Goal: Task Accomplishment & Management: Manage account settings

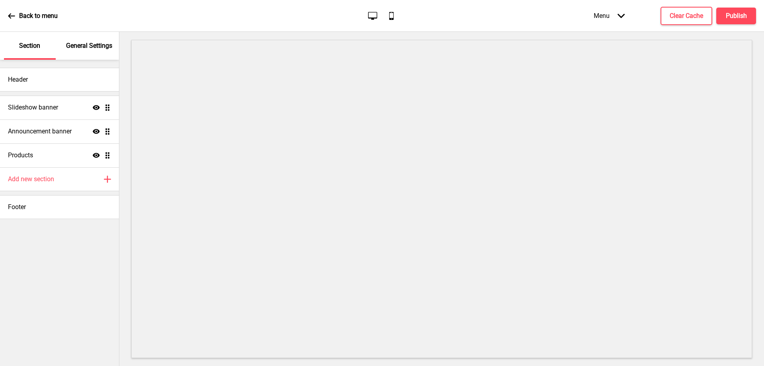
click at [23, 12] on p "Back to menu" at bounding box center [38, 16] width 39 height 9
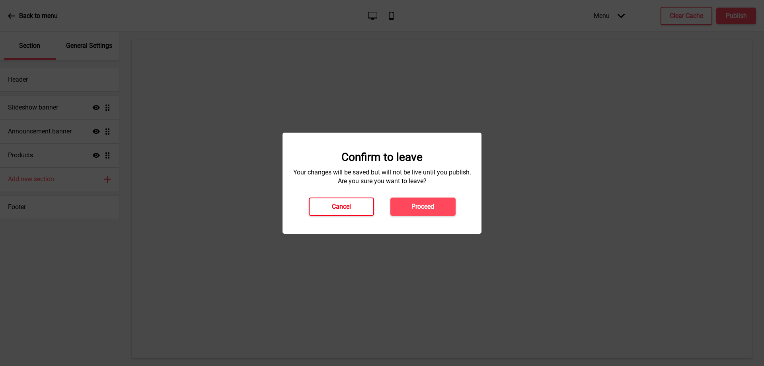
click at [338, 205] on h4 "Cancel" at bounding box center [341, 206] width 19 height 9
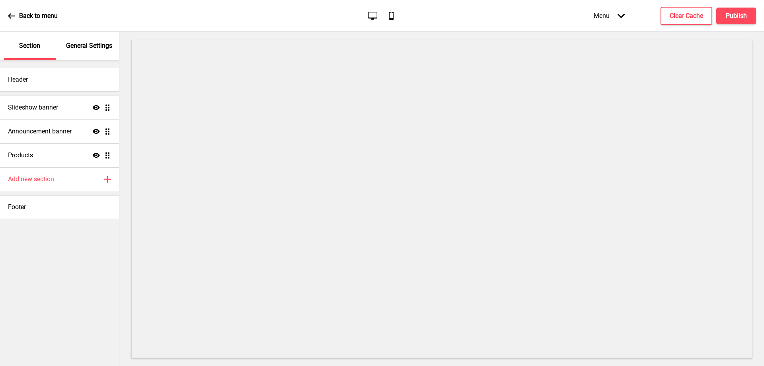
click at [42, 23] on div "Back to menu" at bounding box center [33, 15] width 50 height 21
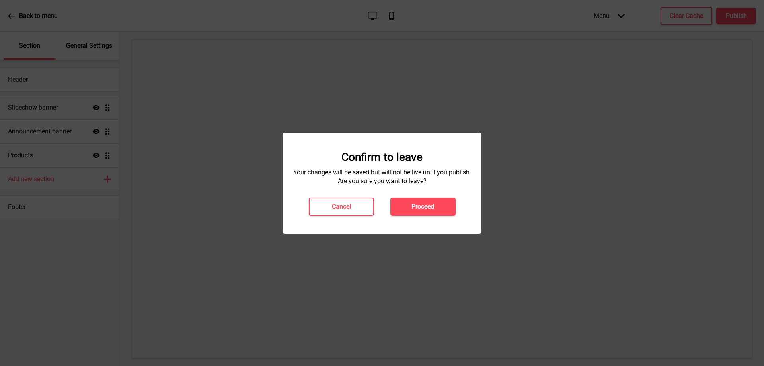
click at [427, 218] on div "Confirm to leave Your changes will be saved but will not be live until you publ…" at bounding box center [382, 183] width 199 height 101
click at [425, 213] on button "Proceed" at bounding box center [423, 206] width 65 height 18
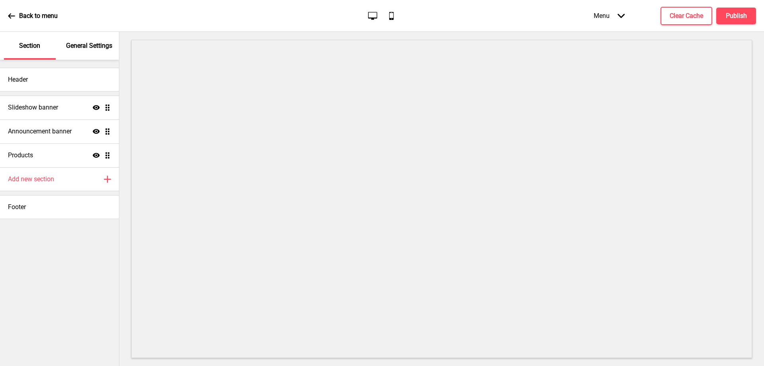
click at [90, 44] on p "General Settings" at bounding box center [89, 45] width 46 height 9
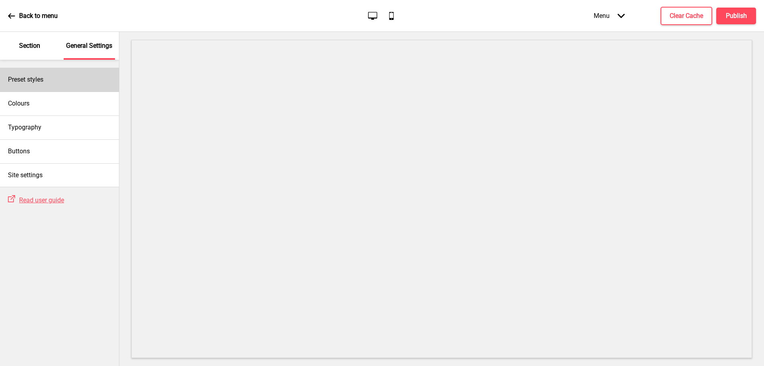
click at [51, 76] on div "Preset styles" at bounding box center [59, 80] width 119 height 24
select select "Custom"
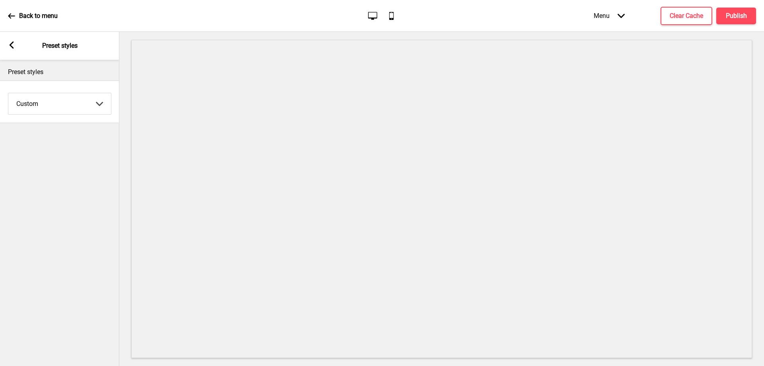
click at [8, 50] on div "Arrow left Preset styles" at bounding box center [59, 46] width 119 height 28
click at [14, 44] on rect at bounding box center [11, 44] width 7 height 7
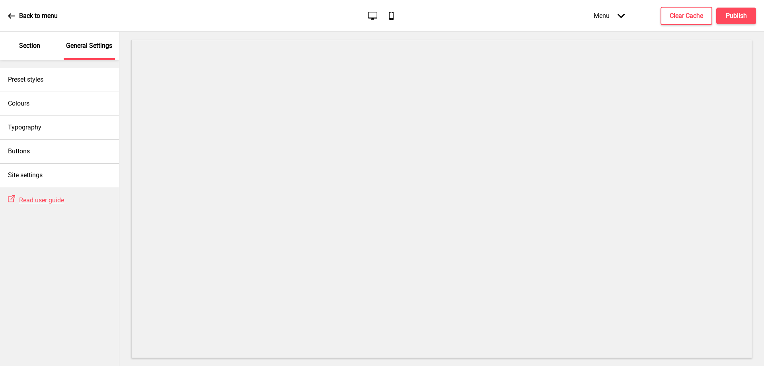
click at [16, 45] on div "Section" at bounding box center [30, 46] width 52 height 28
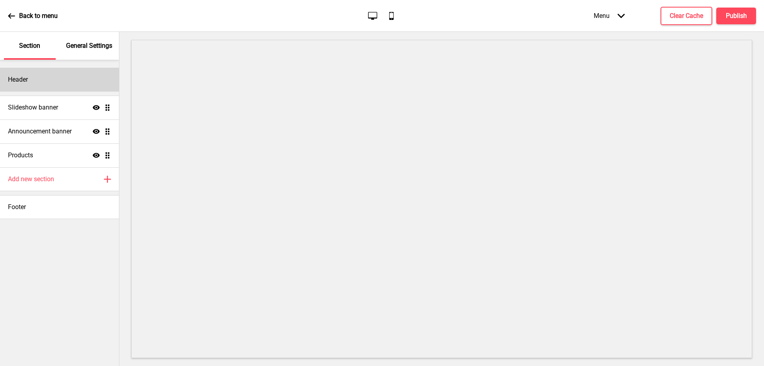
click at [37, 85] on div "Header" at bounding box center [59, 80] width 119 height 24
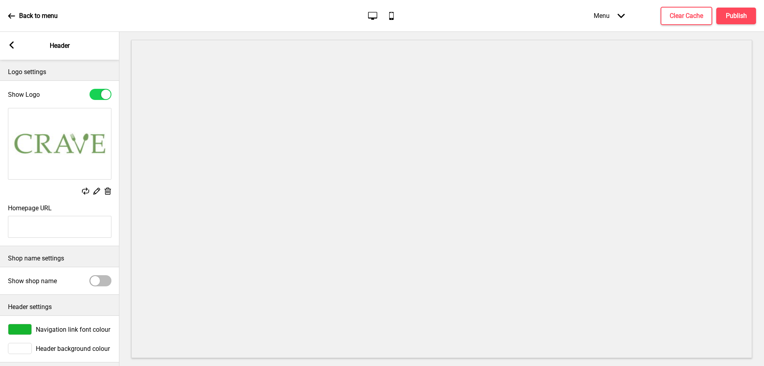
click at [9, 45] on rect at bounding box center [11, 44] width 7 height 7
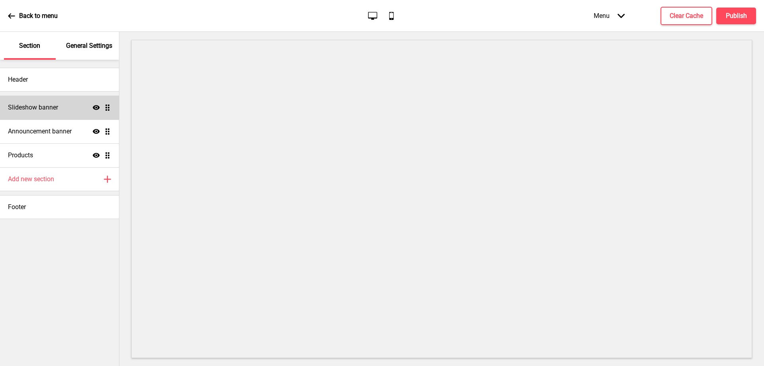
click at [41, 109] on h4 "Slideshow banner" at bounding box center [33, 107] width 50 height 9
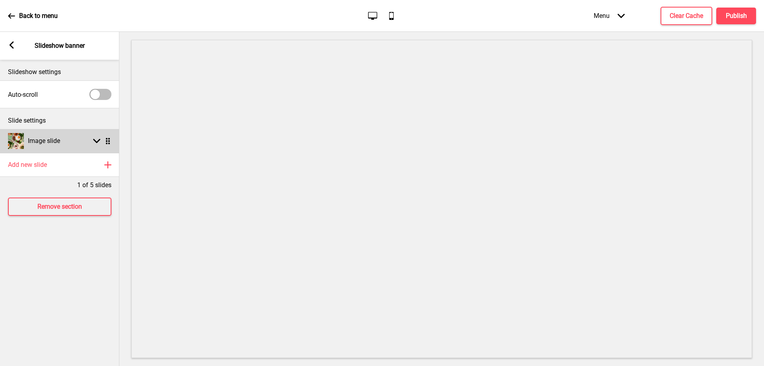
click at [48, 142] on h4 "Image slide" at bounding box center [44, 141] width 32 height 9
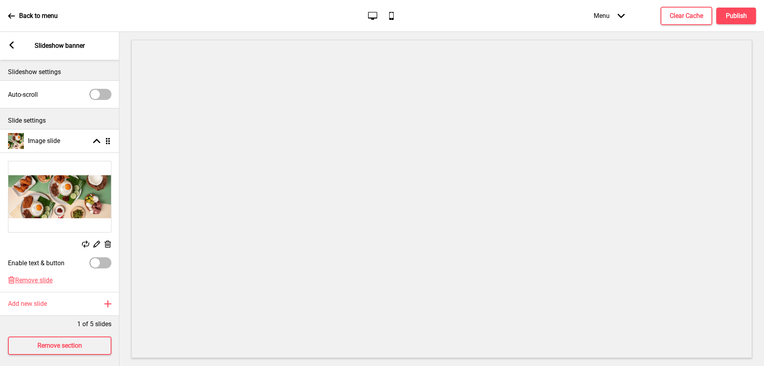
click at [107, 242] on rect at bounding box center [108, 244] width 8 height 8
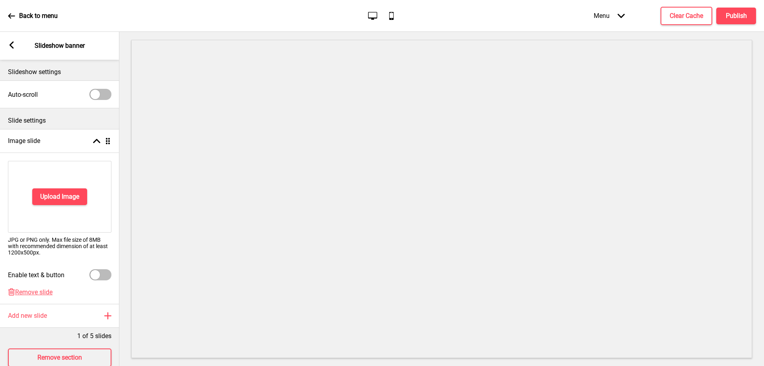
click at [60, 186] on div "Upload Image" at bounding box center [60, 197] width 104 height 72
click at [59, 195] on h4 "Upload Image" at bounding box center [59, 196] width 39 height 9
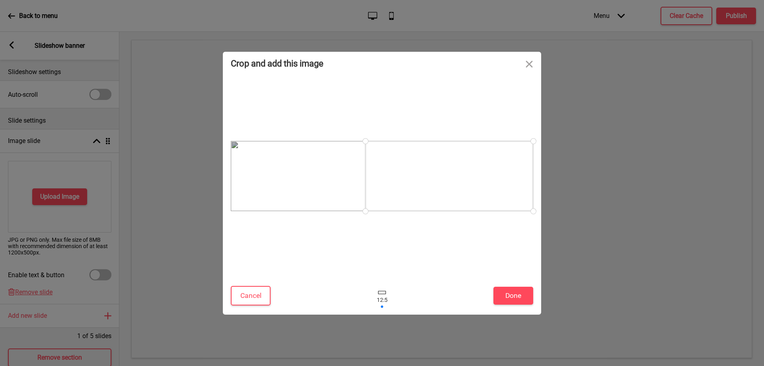
drag, startPoint x: 377, startPoint y: 193, endPoint x: 477, endPoint y: 212, distance: 101.7
click at [477, 212] on div at bounding box center [382, 176] width 303 height 193
click at [512, 300] on button "Done" at bounding box center [514, 296] width 40 height 18
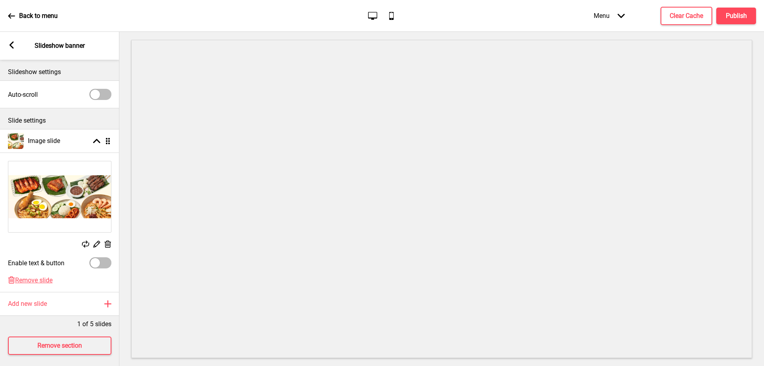
click at [96, 245] on rect at bounding box center [96, 244] width 8 height 8
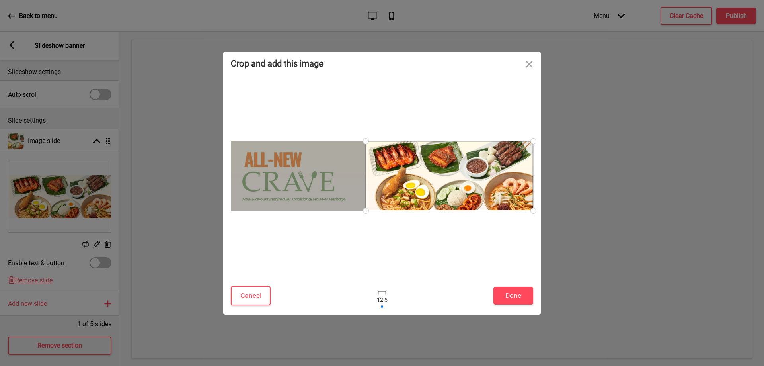
drag, startPoint x: 457, startPoint y: 183, endPoint x: 440, endPoint y: 191, distance: 18.9
click at [440, 191] on div at bounding box center [450, 176] width 168 height 70
click at [246, 297] on button "Cancel" at bounding box center [251, 296] width 40 height 20
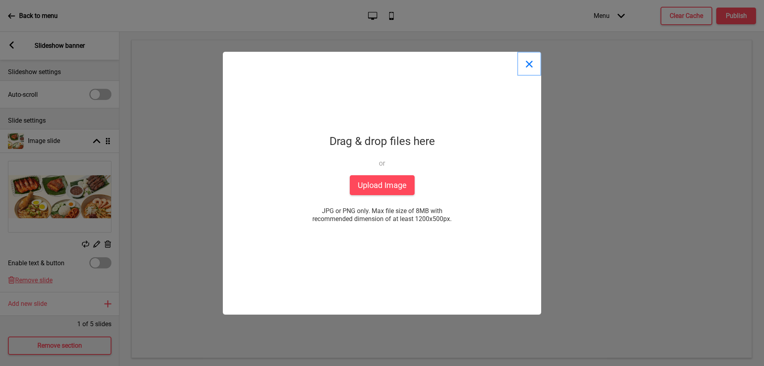
click at [526, 63] on button "Close" at bounding box center [530, 64] width 24 height 24
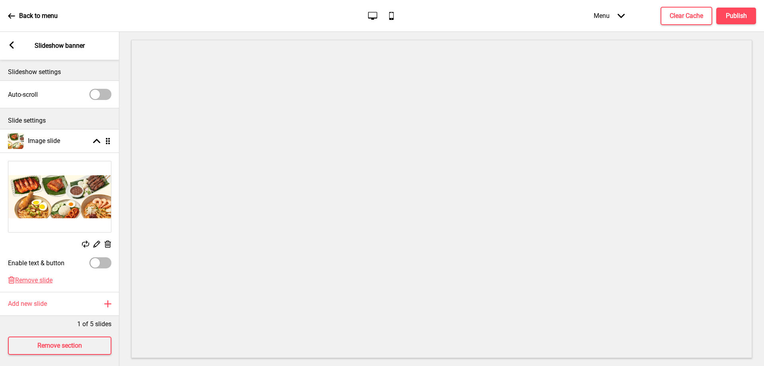
click at [37, 10] on div "Back to menu" at bounding box center [33, 15] width 50 height 21
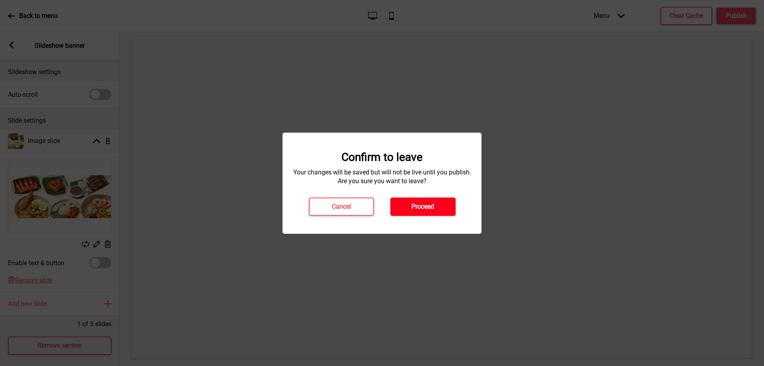
click at [422, 212] on button "Proceed" at bounding box center [423, 206] width 65 height 18
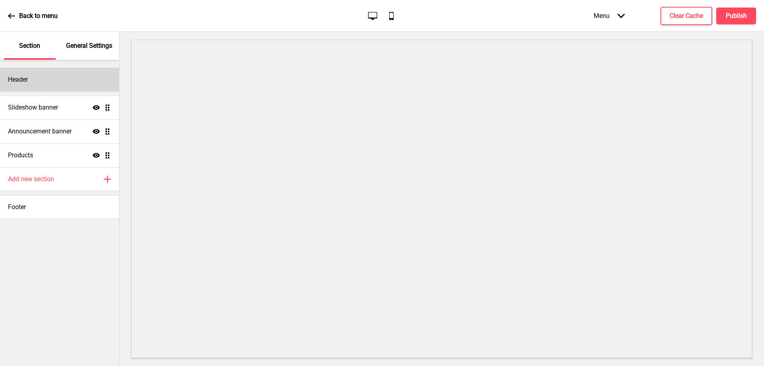
click at [71, 82] on div "Header" at bounding box center [59, 80] width 119 height 24
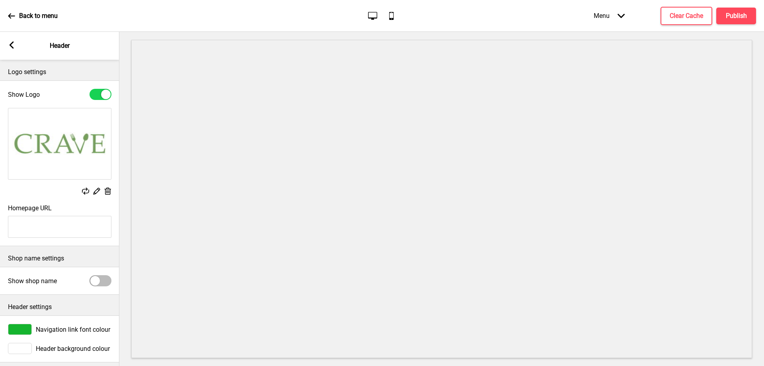
click at [9, 49] on div "Arrow left" at bounding box center [11, 45] width 7 height 9
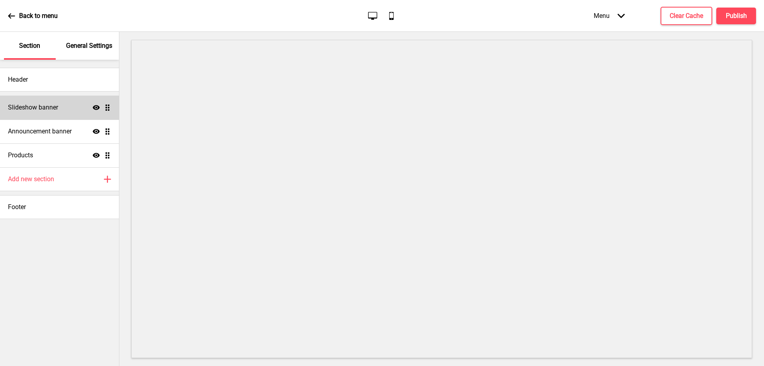
click at [29, 113] on div "Slideshow banner Show Drag" at bounding box center [59, 108] width 119 height 24
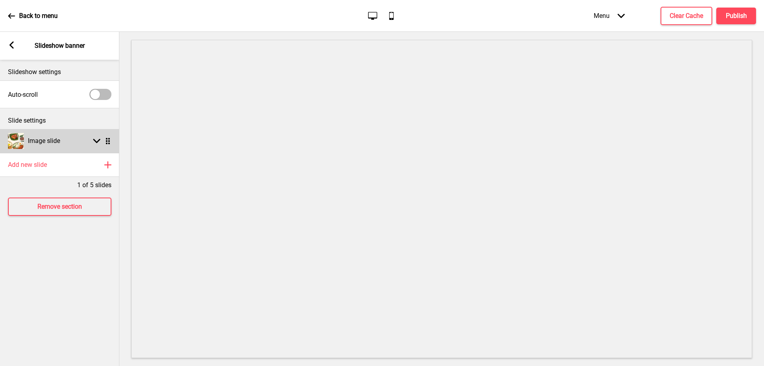
click at [76, 141] on div "Image slide Arrow down Drag" at bounding box center [59, 141] width 119 height 24
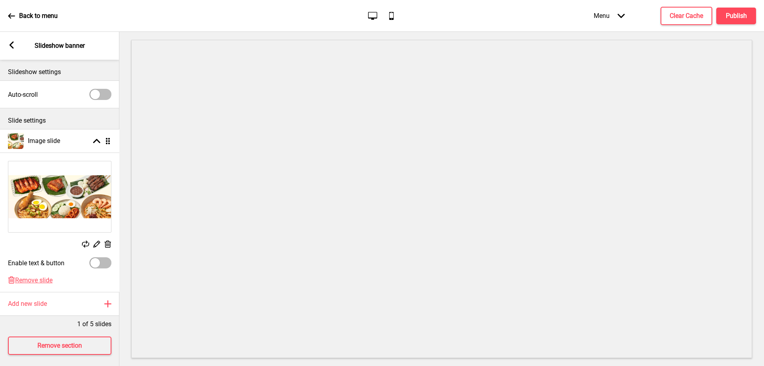
click at [108, 139] on ul "Image slide Arrow up Drag Replace Edit Delete Enable text & button Delete Remov…" at bounding box center [59, 210] width 119 height 163
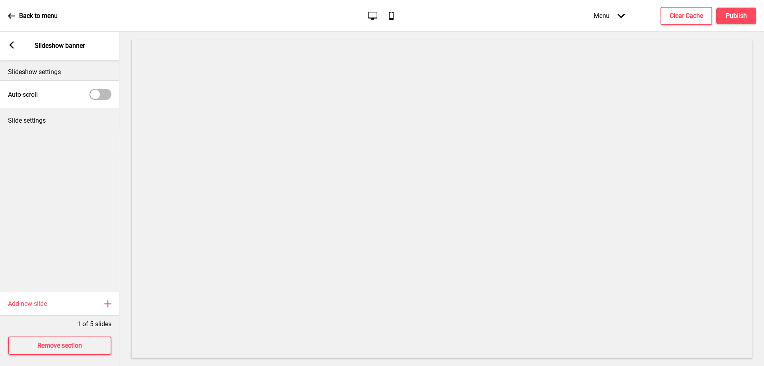
click at [108, 139] on ul "Image slide Arrow up Drag Replace Edit Delete Enable text & button Delete Remov…" at bounding box center [59, 210] width 119 height 163
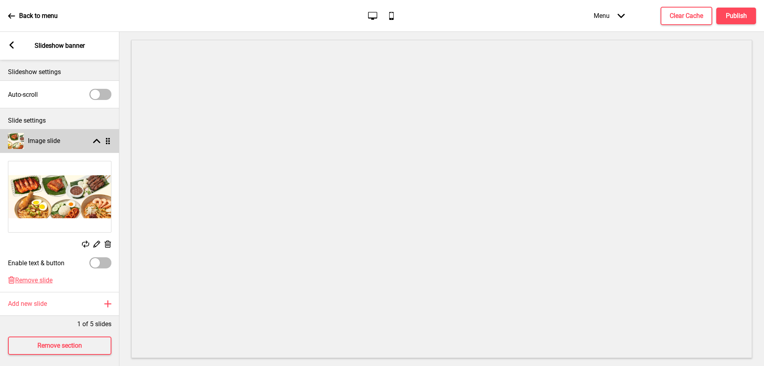
click at [47, 140] on h4 "Image slide" at bounding box center [44, 141] width 32 height 9
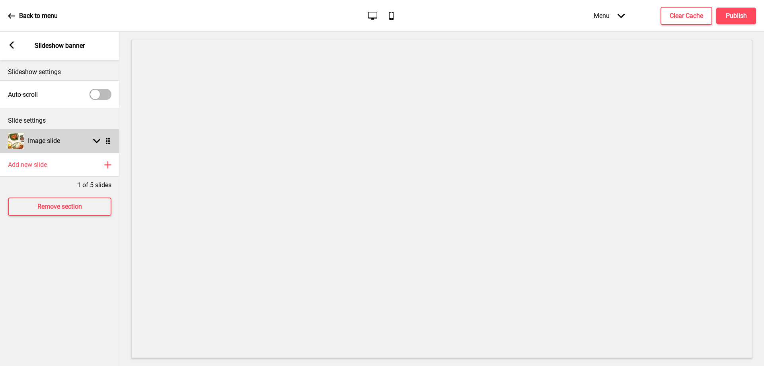
click at [47, 140] on h4 "Image slide" at bounding box center [44, 141] width 32 height 9
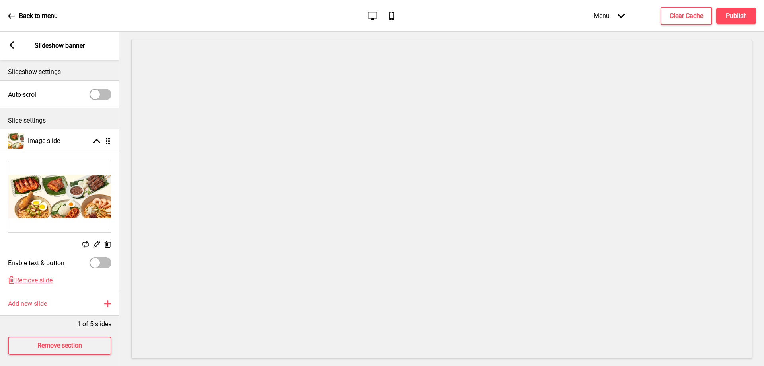
click at [43, 208] on img at bounding box center [59, 196] width 103 height 71
click at [96, 243] on rect at bounding box center [96, 244] width 8 height 8
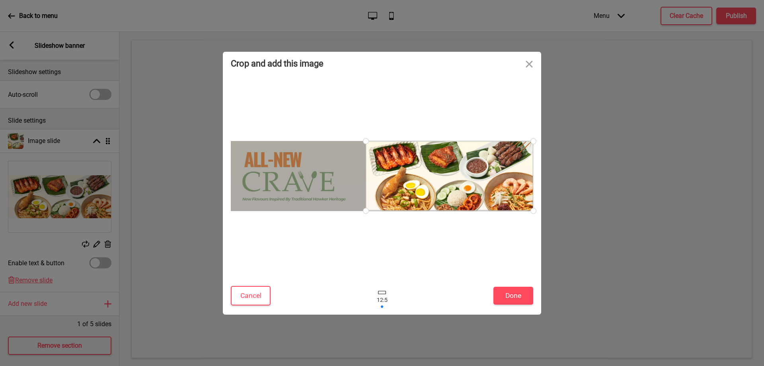
drag, startPoint x: 428, startPoint y: 180, endPoint x: 508, endPoint y: 201, distance: 82.4
click at [508, 201] on div at bounding box center [450, 176] width 168 height 70
click at [528, 65] on button "Close" at bounding box center [530, 64] width 24 height 24
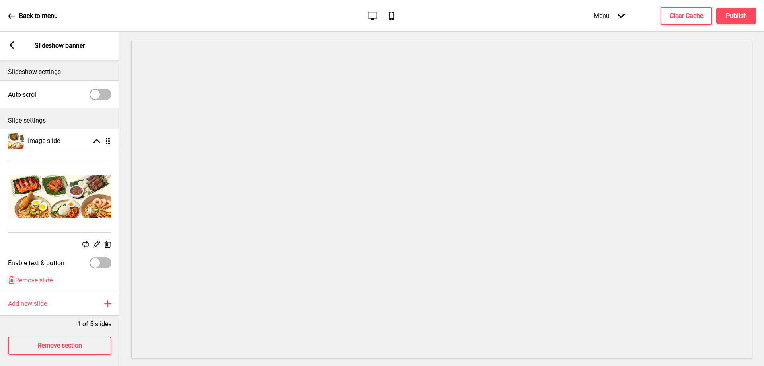
click at [51, 17] on p "Back to menu" at bounding box center [38, 16] width 39 height 9
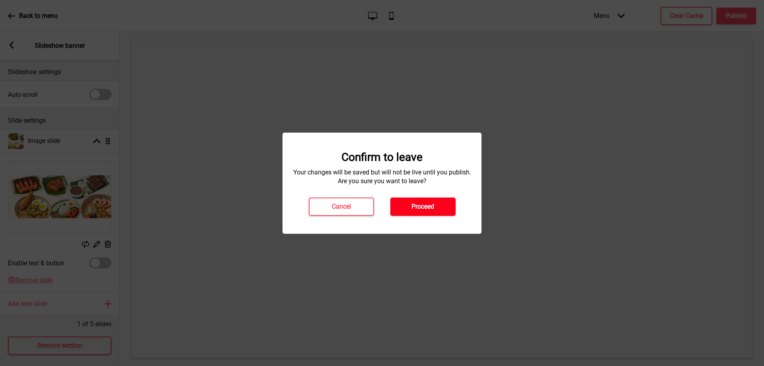
click at [439, 207] on button "Proceed" at bounding box center [423, 206] width 65 height 18
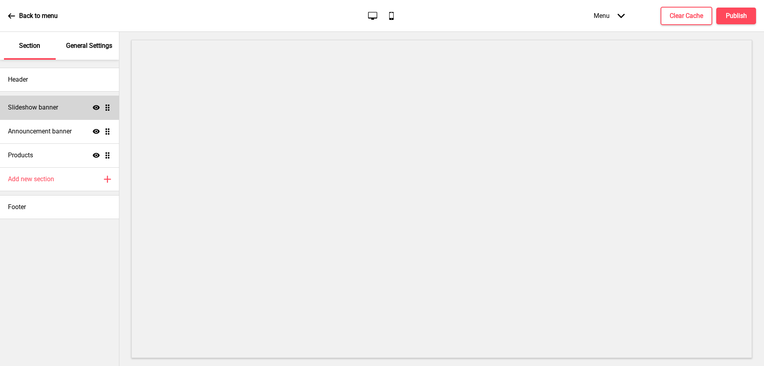
click at [63, 104] on div "Slideshow banner Show Drag" at bounding box center [59, 108] width 119 height 24
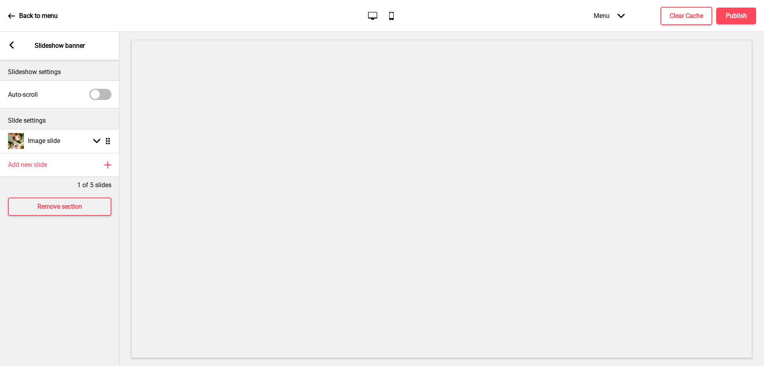
click at [37, 19] on p "Back to menu" at bounding box center [38, 16] width 39 height 9
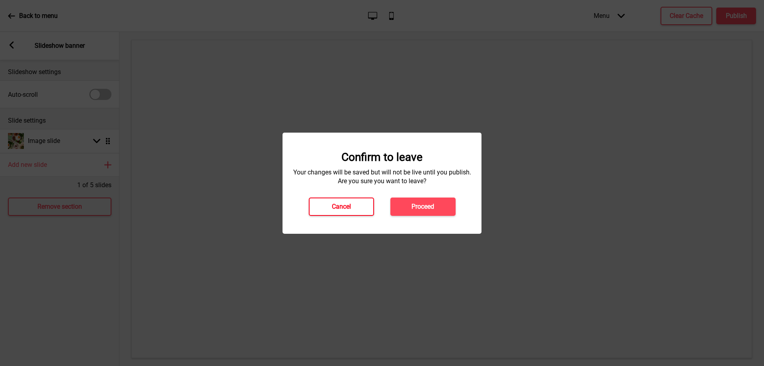
click at [350, 210] on h4 "Cancel" at bounding box center [341, 206] width 19 height 9
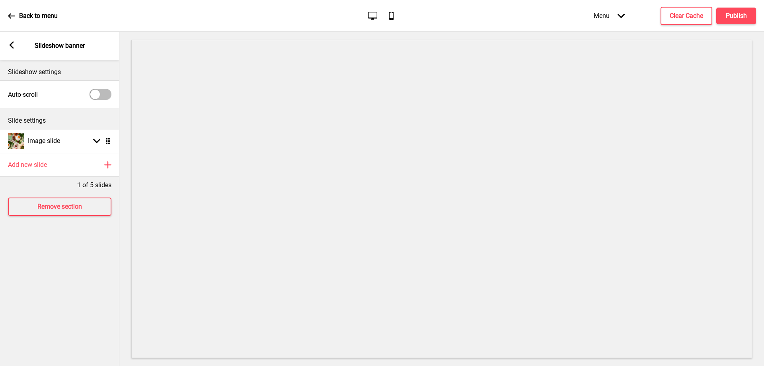
click at [43, 12] on p "Back to menu" at bounding box center [38, 16] width 39 height 9
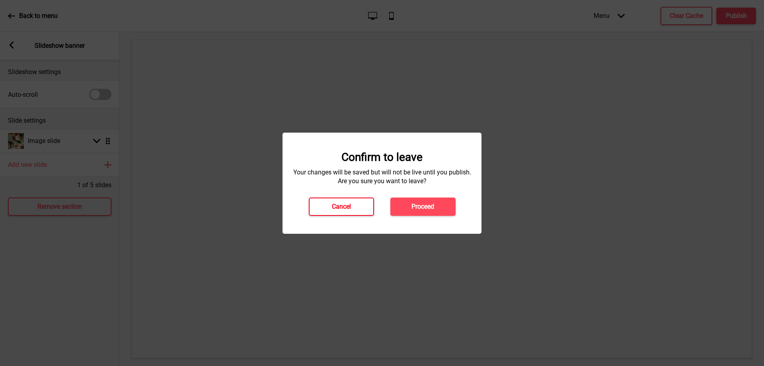
click at [331, 203] on button "Cancel" at bounding box center [341, 206] width 65 height 18
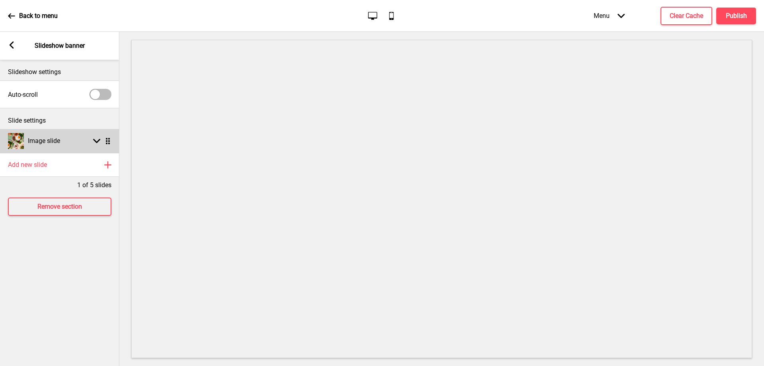
click at [47, 138] on h4 "Image slide" at bounding box center [44, 141] width 32 height 9
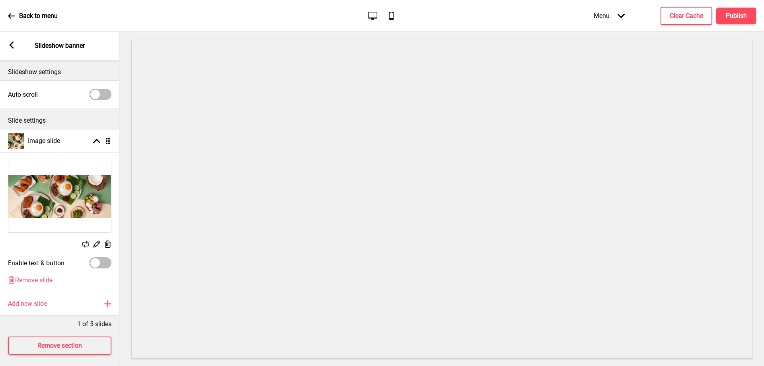
click at [56, 193] on img at bounding box center [59, 196] width 103 height 71
click at [4, 14] on div "Back to menu Desktop Mobile Menu Arrow down Product Page Store Information Chec…" at bounding box center [382, 16] width 764 height 32
click at [12, 45] on rect at bounding box center [11, 44] width 7 height 7
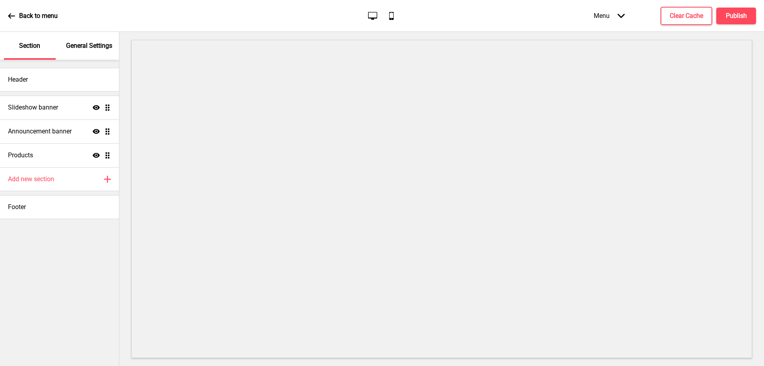
click at [14, 14] on icon at bounding box center [11, 15] width 7 height 7
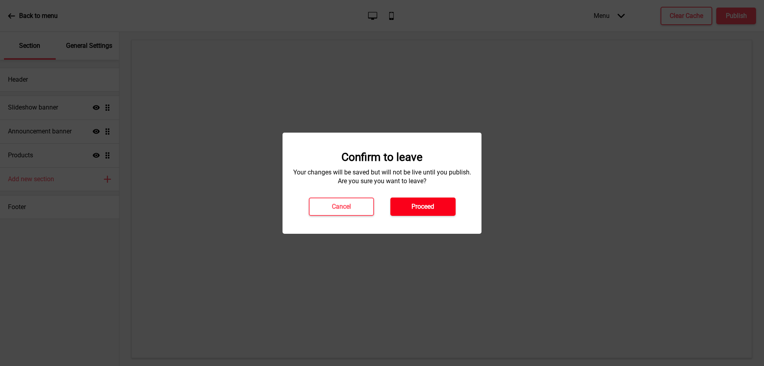
click at [426, 206] on h4 "Proceed" at bounding box center [423, 206] width 23 height 9
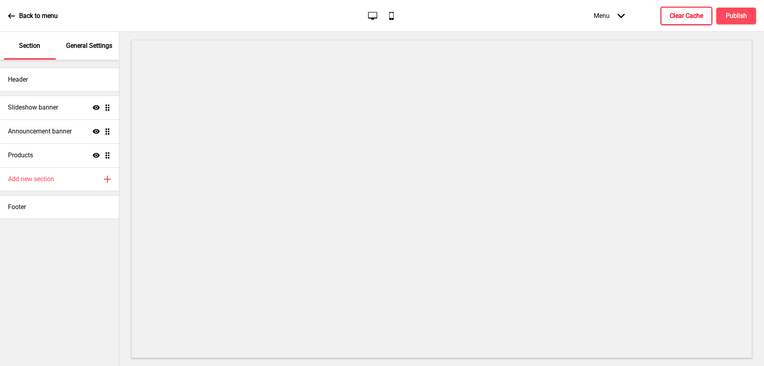
click at [691, 15] on h4 "Clear Cache" at bounding box center [686, 16] width 33 height 9
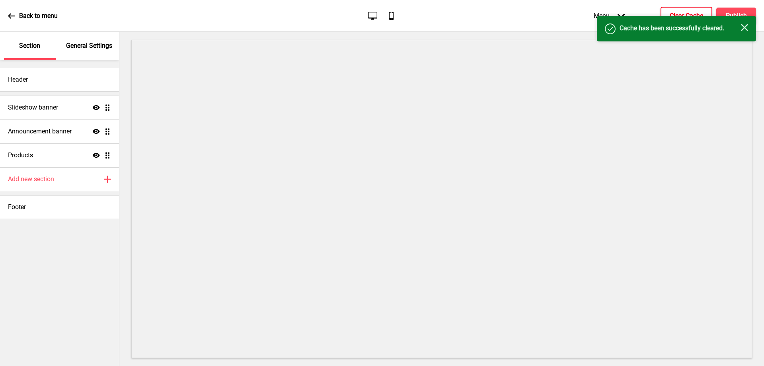
click at [744, 26] on icon "Close" at bounding box center [744, 27] width 7 height 7
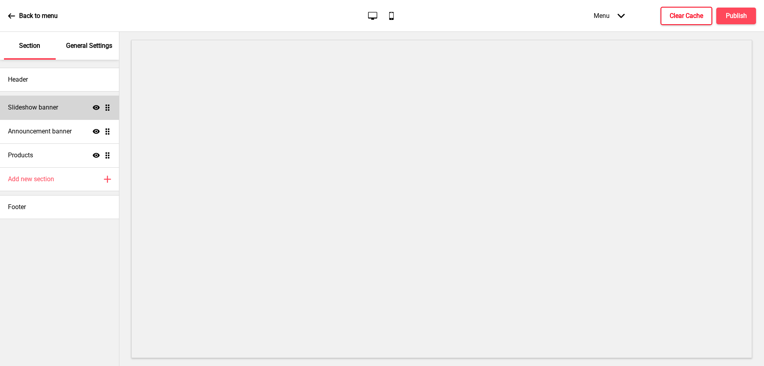
click at [105, 104] on div "Slideshow banner Show Drag" at bounding box center [59, 108] width 119 height 24
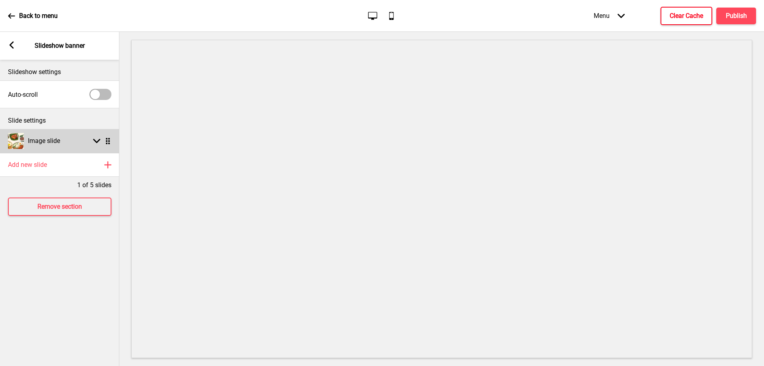
click at [49, 139] on h4 "Image slide" at bounding box center [44, 141] width 32 height 9
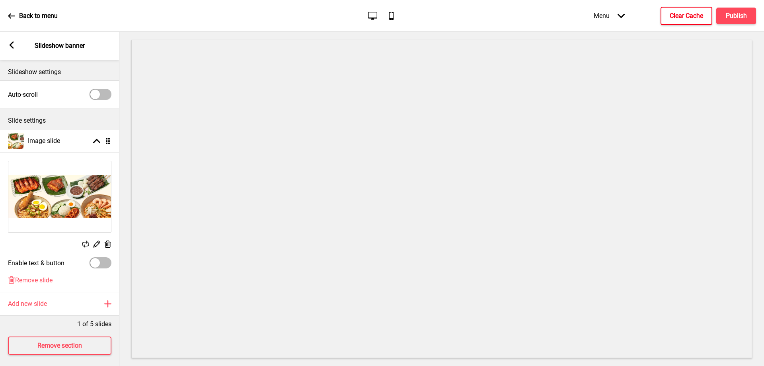
click at [62, 205] on img at bounding box center [59, 196] width 103 height 71
click at [96, 246] on icon at bounding box center [97, 244] width 7 height 7
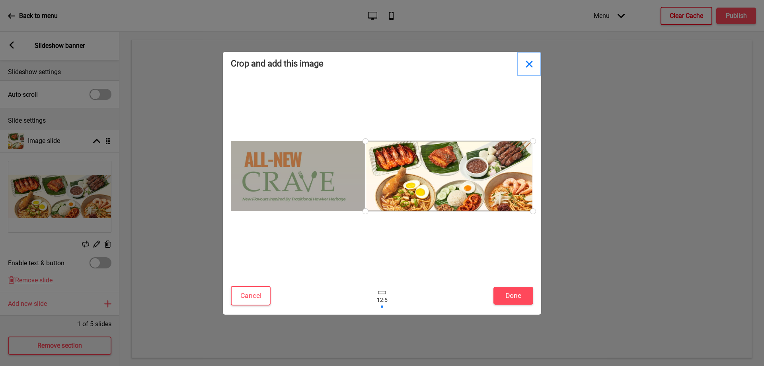
click at [529, 62] on button "Close" at bounding box center [530, 64] width 24 height 24
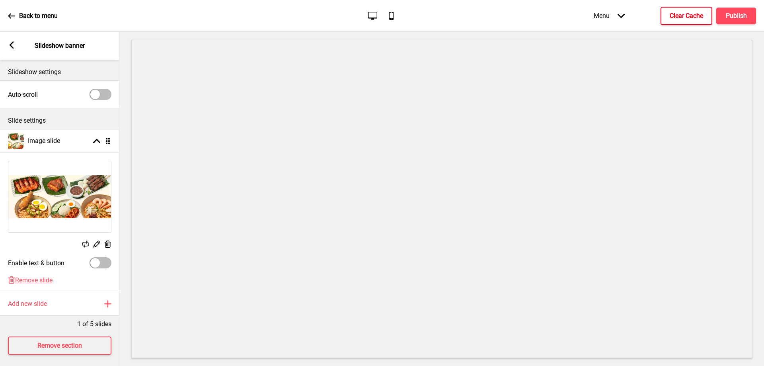
click at [107, 245] on rect at bounding box center [108, 244] width 8 height 8
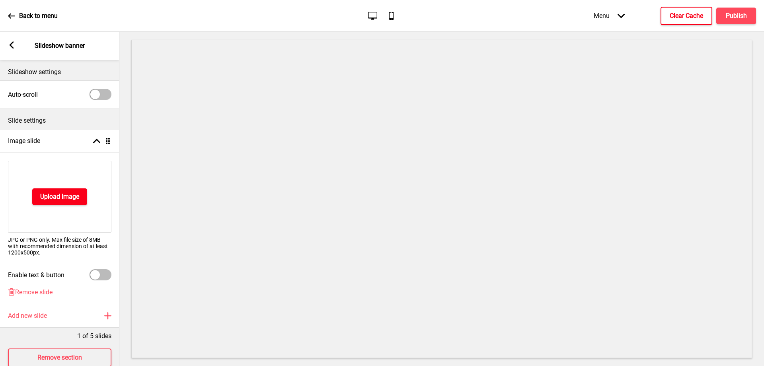
click at [57, 203] on button "Upload Image" at bounding box center [59, 196] width 55 height 17
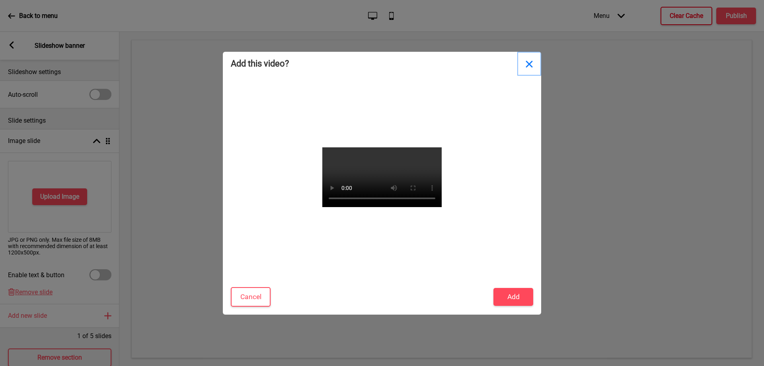
click at [530, 64] on button "Close" at bounding box center [530, 64] width 24 height 24
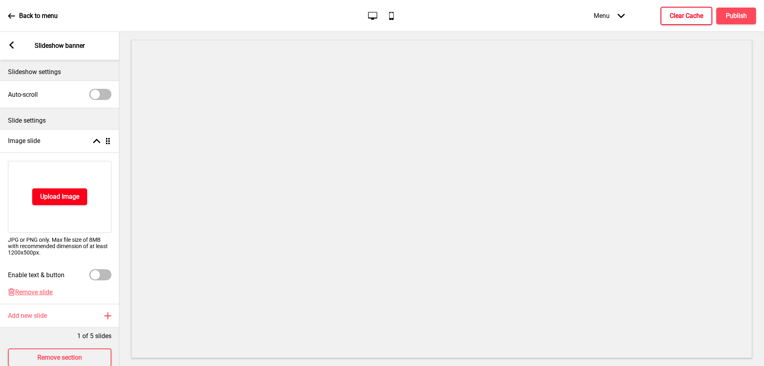
click at [68, 195] on h4 "Upload Image" at bounding box center [59, 196] width 39 height 9
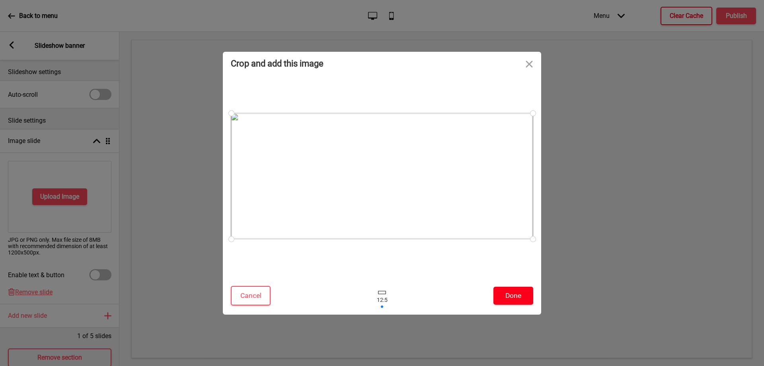
click at [506, 299] on button "Done" at bounding box center [514, 296] width 40 height 18
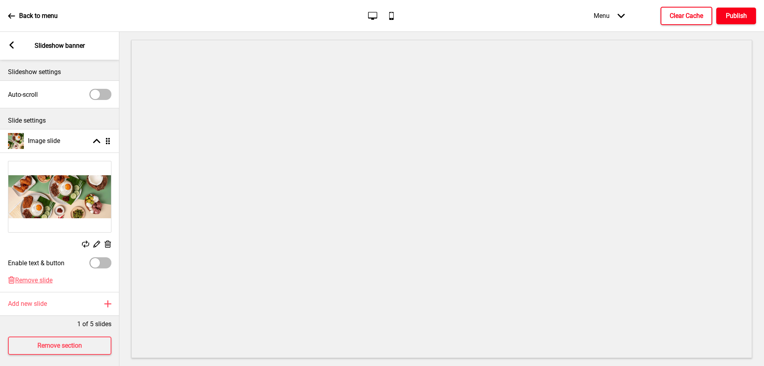
click at [738, 20] on h4 "Publish" at bounding box center [736, 16] width 21 height 9
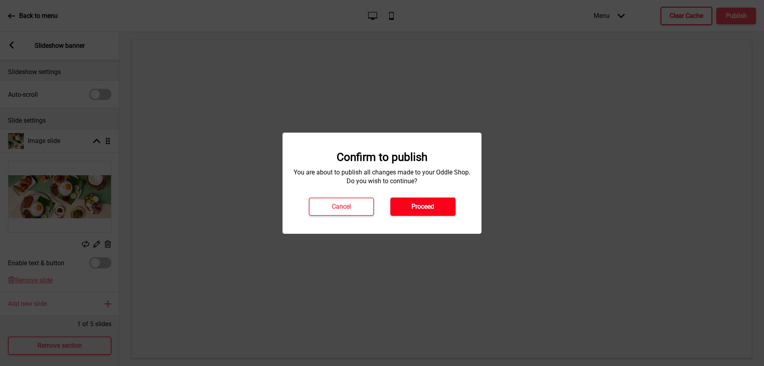
click at [424, 204] on h4 "Proceed" at bounding box center [423, 206] width 23 height 9
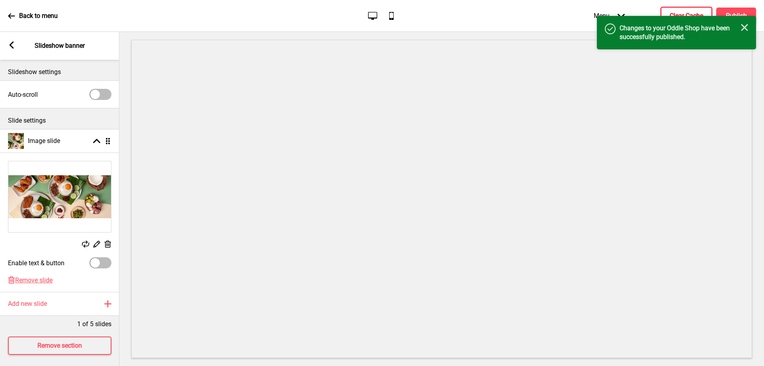
click at [34, 18] on p "Back to menu" at bounding box center [38, 16] width 39 height 9
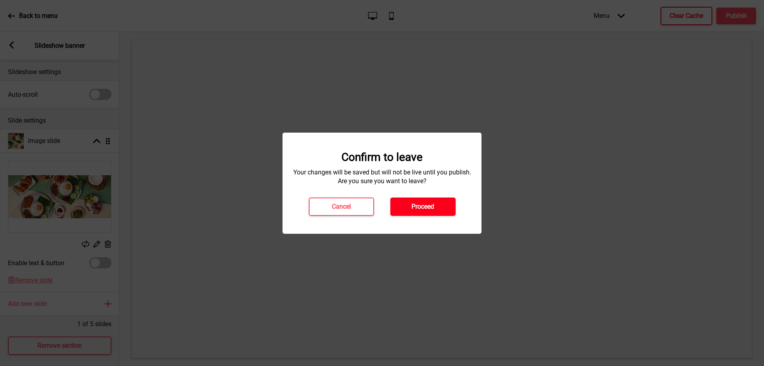
click at [427, 215] on button "Proceed" at bounding box center [423, 206] width 65 height 18
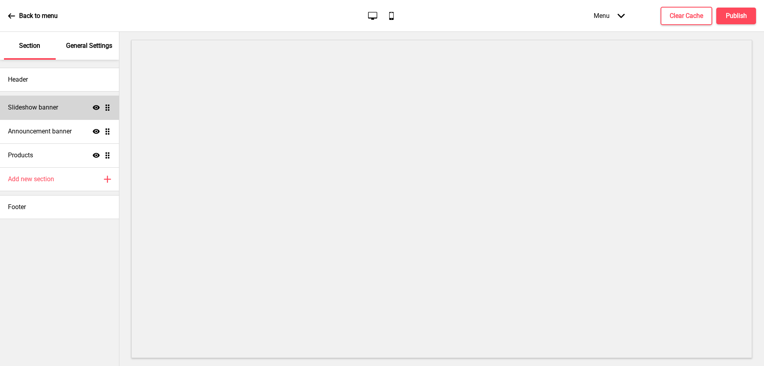
click at [58, 111] on h4 "Slideshow banner" at bounding box center [33, 107] width 50 height 9
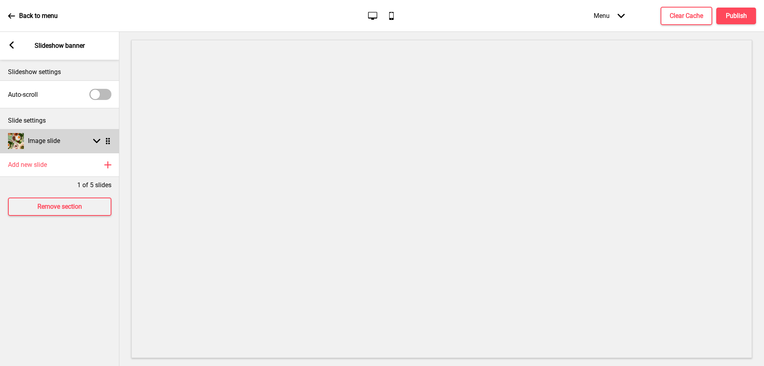
click at [50, 143] on h4 "Image slide" at bounding box center [44, 141] width 32 height 9
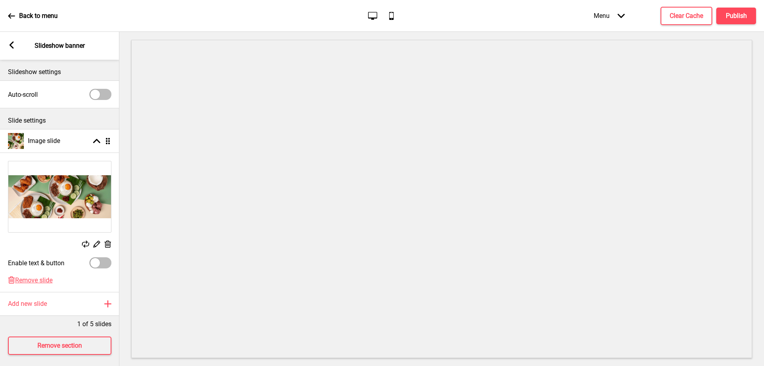
click at [79, 182] on img at bounding box center [59, 196] width 103 height 71
